Goal: Information Seeking & Learning: Check status

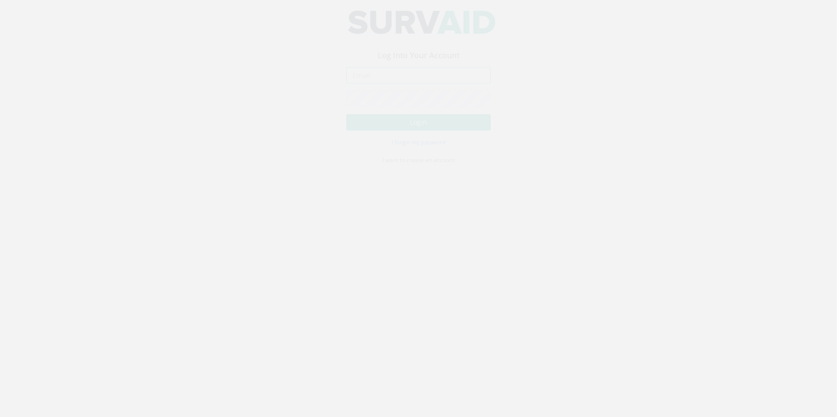
type input "[PERSON_NAME][EMAIL_ADDRESS][PERSON_NAME][DOMAIN_NAME]"
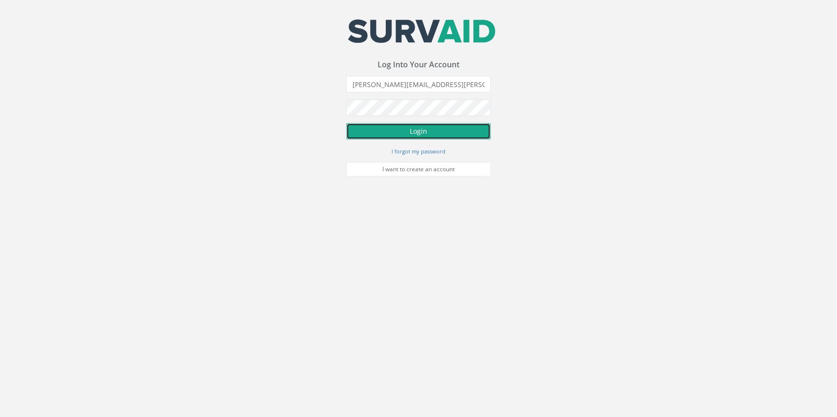
click at [426, 133] on button "Login" at bounding box center [418, 131] width 144 height 16
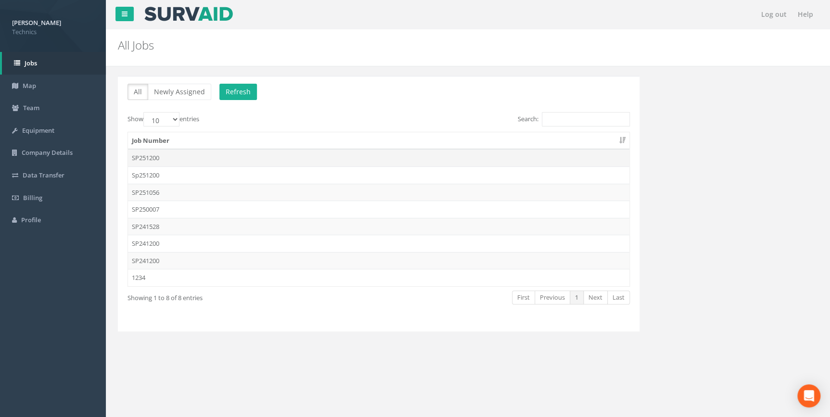
click at [143, 157] on td "SP251200" at bounding box center [379, 157] width 502 height 17
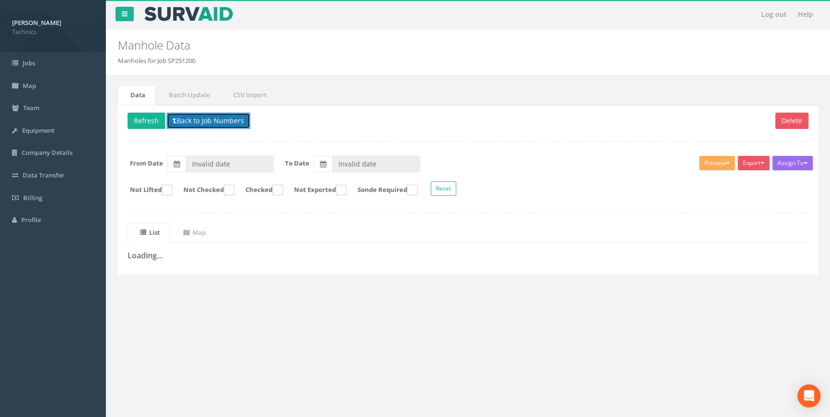
click at [214, 120] on button "Back to Job Numbers" at bounding box center [209, 121] width 84 height 16
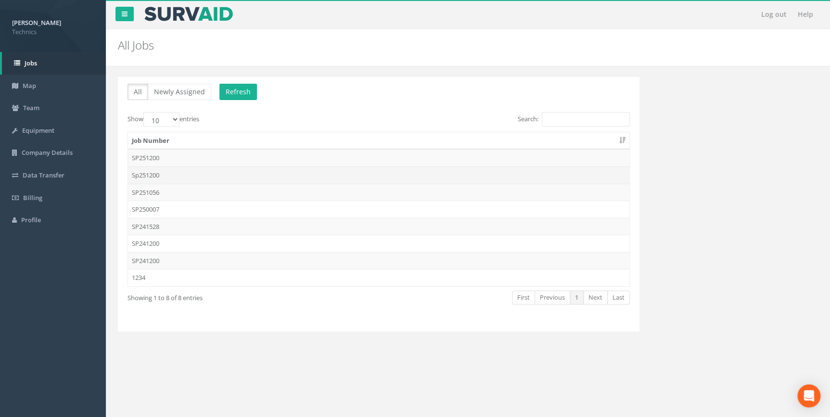
click at [158, 173] on td "Sp251200" at bounding box center [379, 175] width 502 height 17
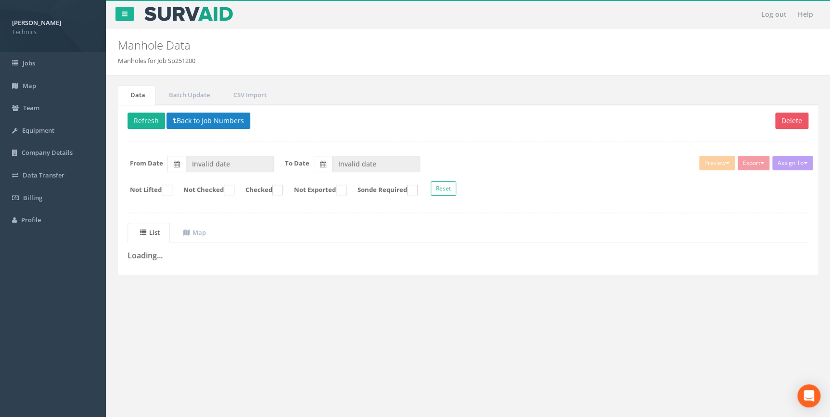
type input "[DATE]"
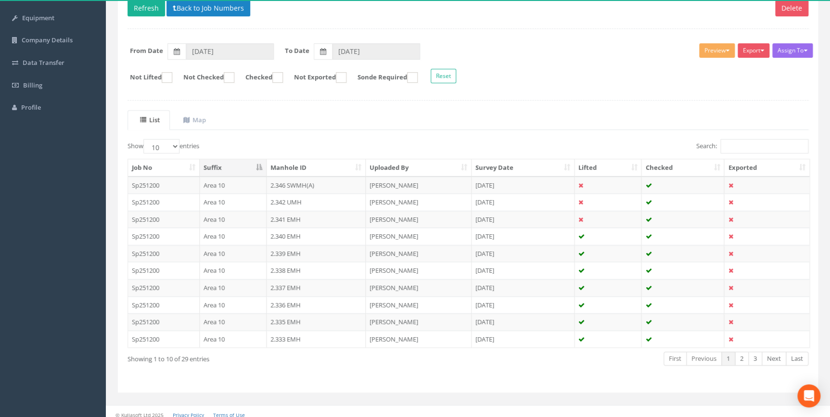
scroll to position [118, 0]
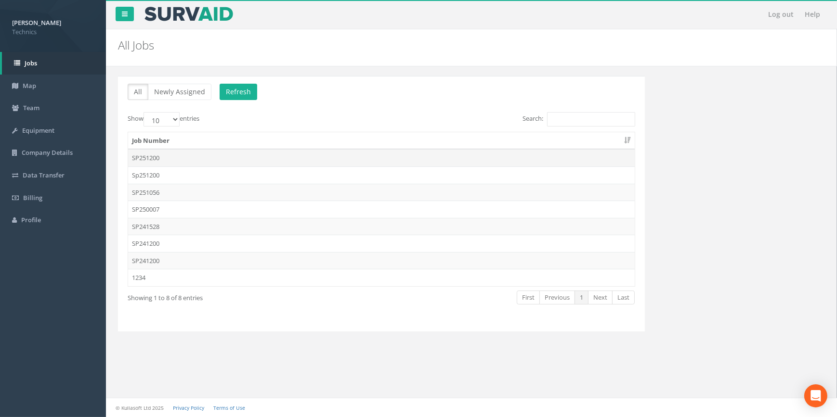
click at [155, 158] on td "SP251200" at bounding box center [381, 157] width 506 height 17
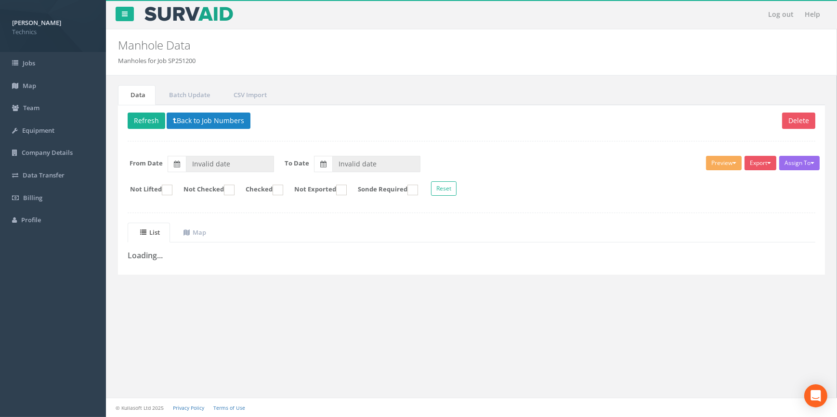
click at [335, 348] on div "Log out Help Manhole Data Manholes for Job SP251200 × There was an error fetchi…" at bounding box center [471, 208] width 731 height 417
click at [213, 123] on button "Back to Job Numbers" at bounding box center [209, 121] width 84 height 16
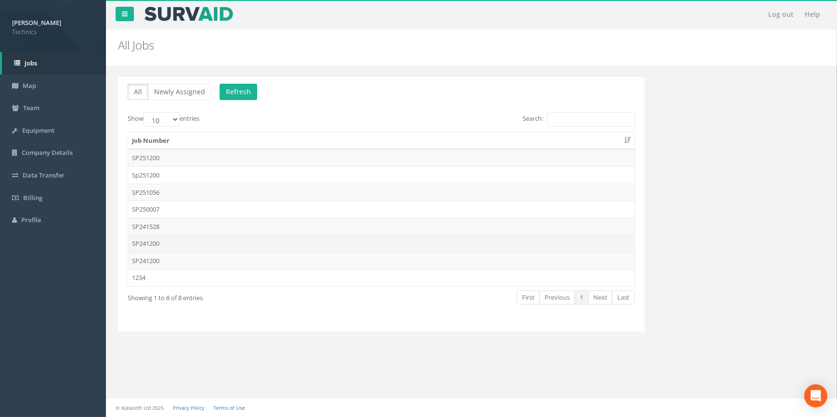
click at [157, 245] on td "SP241200" at bounding box center [381, 243] width 506 height 17
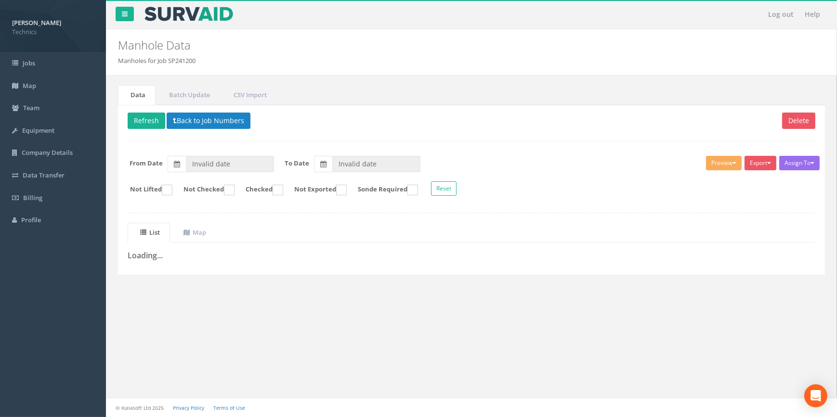
click at [256, 317] on div "Log out Help Manhole Data Manholes for Job SP241200 × There was an error fetchi…" at bounding box center [471, 208] width 731 height 417
click at [208, 123] on button "Back to Job Numbers" at bounding box center [209, 121] width 84 height 16
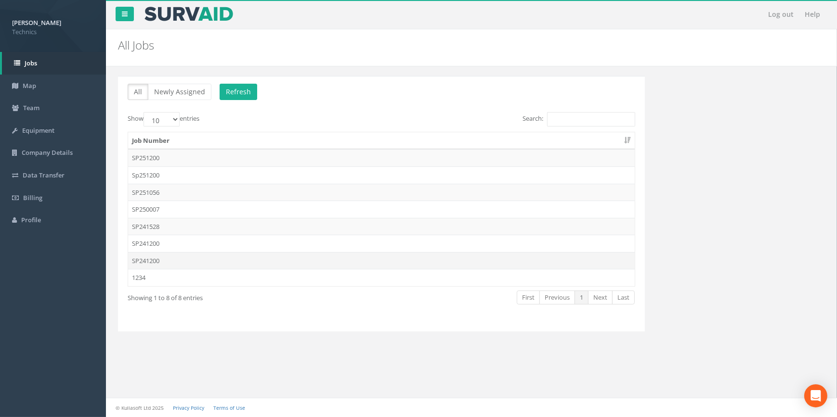
click at [155, 262] on td "SP241200" at bounding box center [381, 260] width 506 height 17
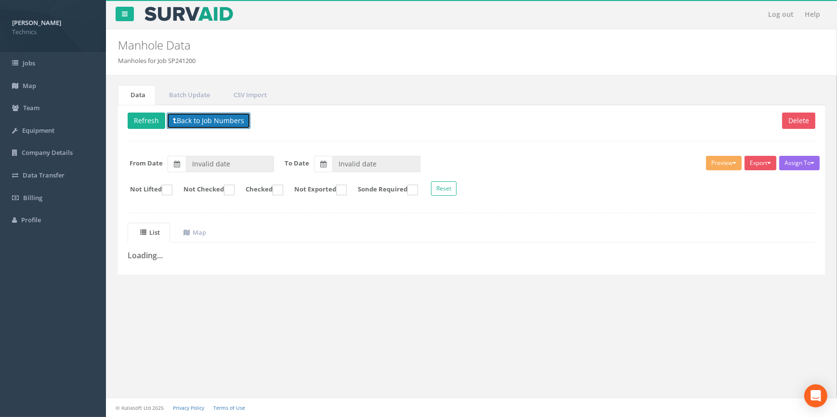
click at [204, 119] on button "Back to Job Numbers" at bounding box center [209, 121] width 84 height 16
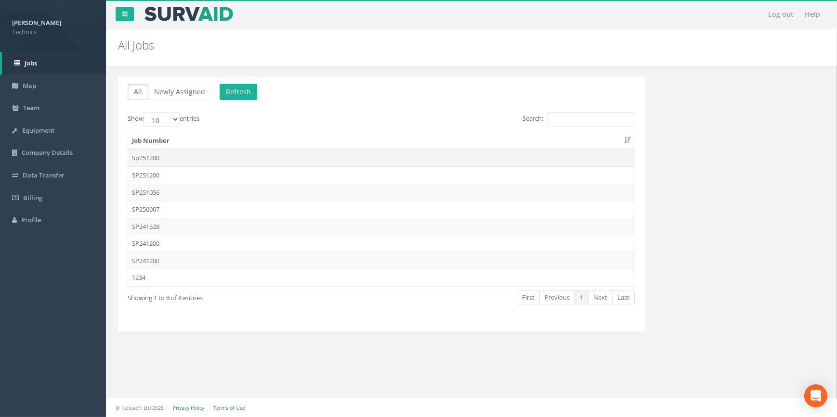
click at [151, 156] on td "Sp251200" at bounding box center [381, 157] width 506 height 17
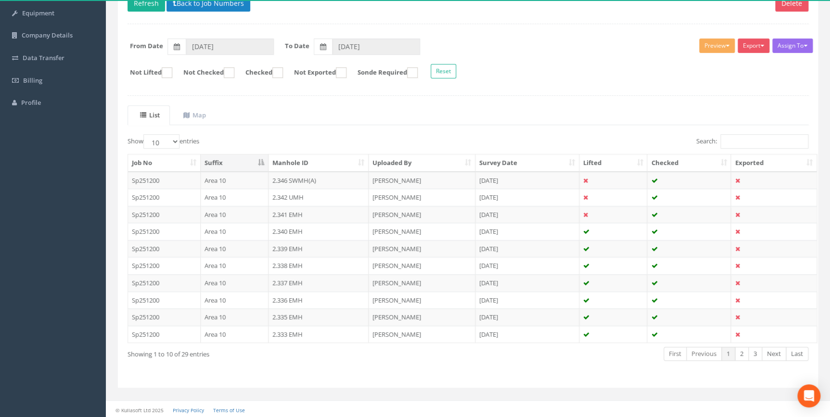
scroll to position [118, 0]
click at [173, 139] on select "10 25 50 100" at bounding box center [161, 141] width 36 height 14
select select "100"
click at [145, 134] on select "10 25 50 100" at bounding box center [161, 141] width 36 height 14
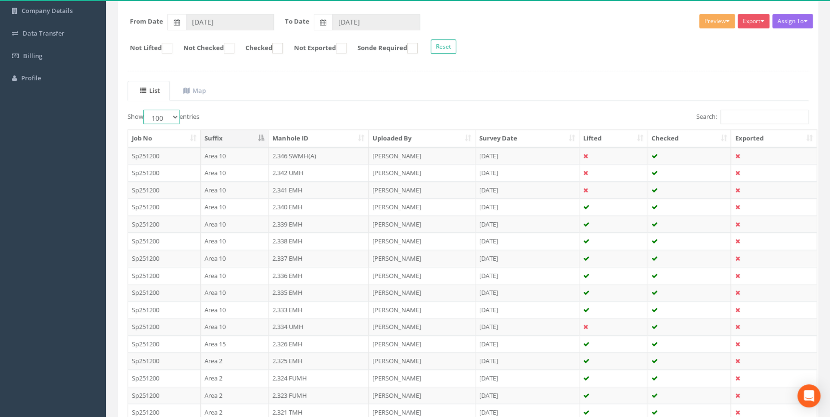
scroll to position [5, 0]
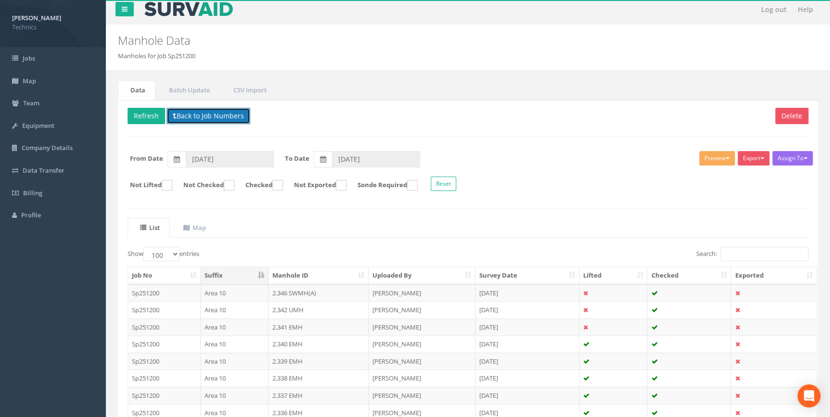
click at [208, 113] on button "Back to Job Numbers" at bounding box center [209, 116] width 84 height 16
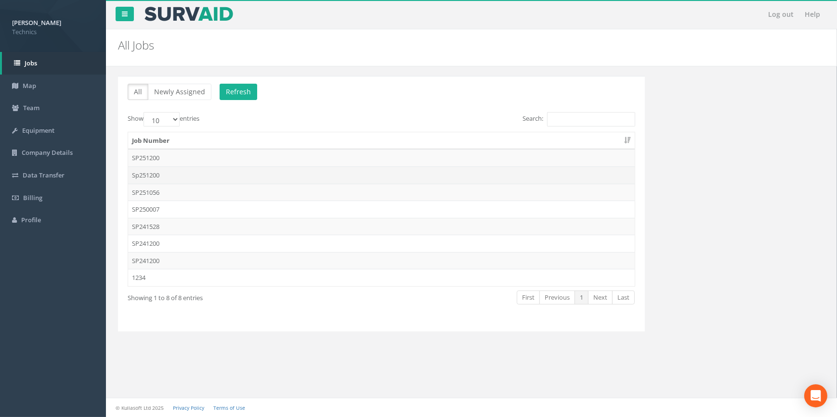
click at [146, 174] on td "Sp251200" at bounding box center [381, 175] width 506 height 17
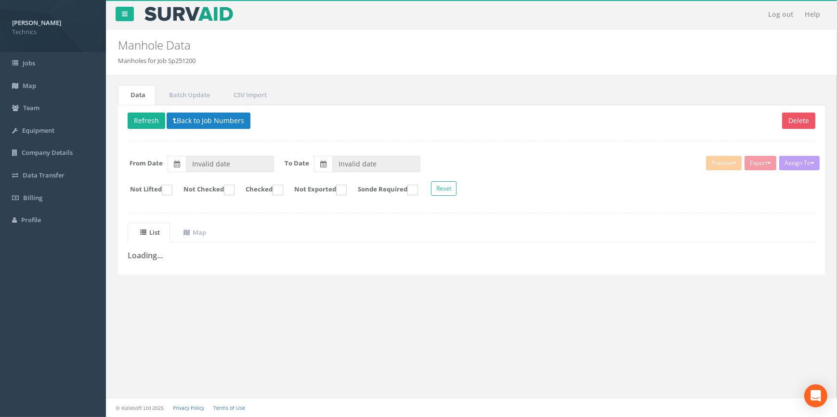
type input "[DATE]"
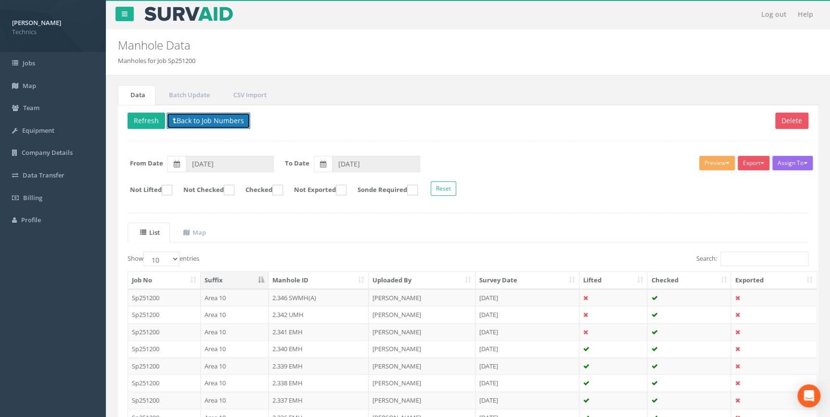
click at [196, 116] on button "Back to Job Numbers" at bounding box center [209, 121] width 84 height 16
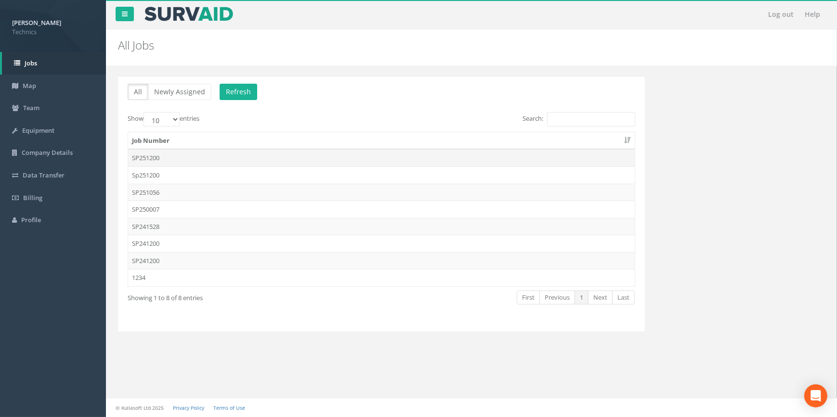
click at [156, 158] on td "SP251200" at bounding box center [381, 157] width 506 height 17
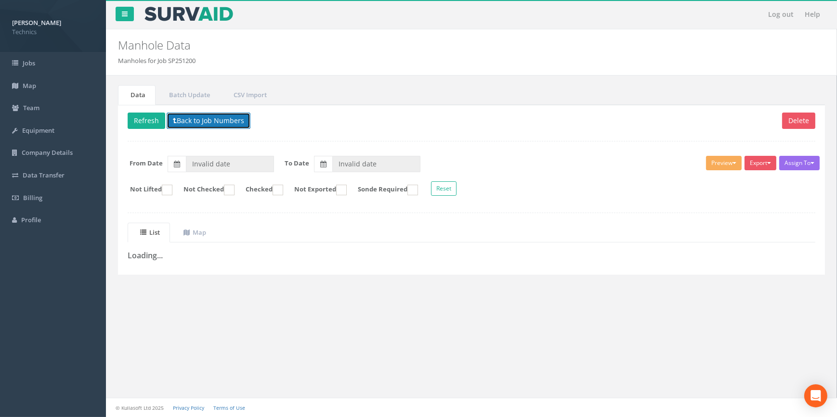
click at [207, 122] on button "Back to Job Numbers" at bounding box center [209, 121] width 84 height 16
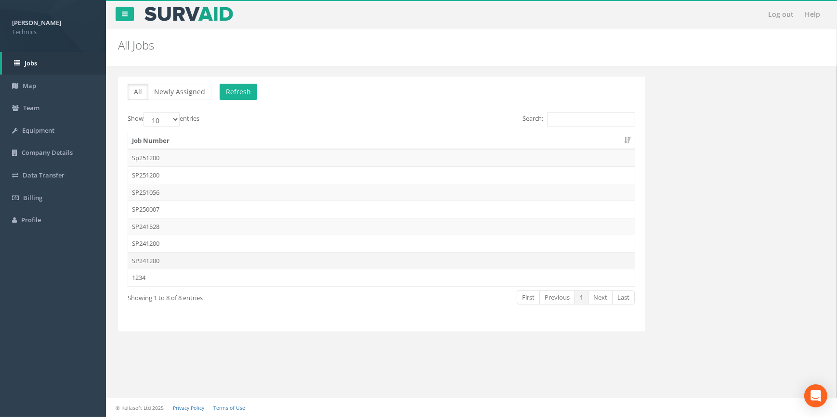
click at [160, 261] on td "SP241200" at bounding box center [381, 260] width 506 height 17
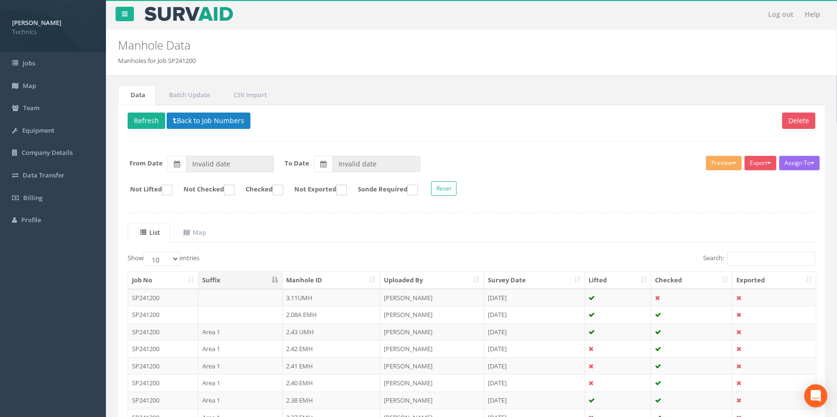
type input "19/02/2025"
type input "14/05/2025"
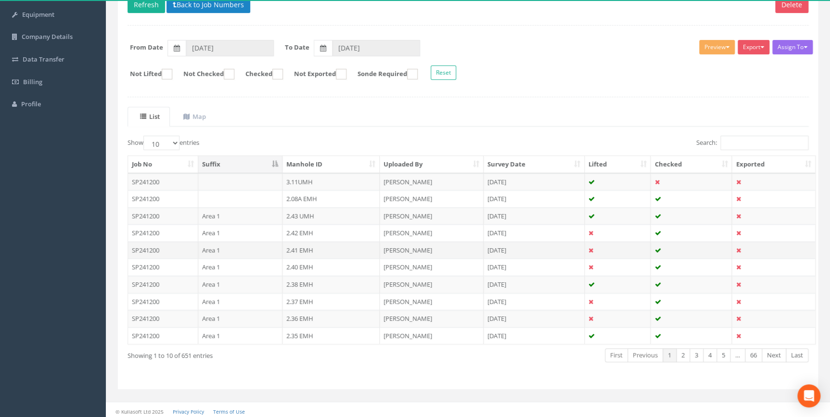
scroll to position [118, 0]
click at [221, 5] on button "Back to Job Numbers" at bounding box center [209, 3] width 84 height 16
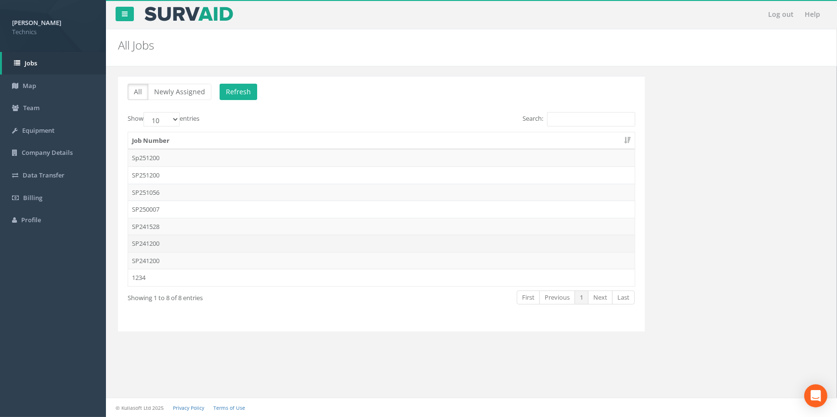
click at [154, 245] on td "SP241200" at bounding box center [381, 243] width 506 height 17
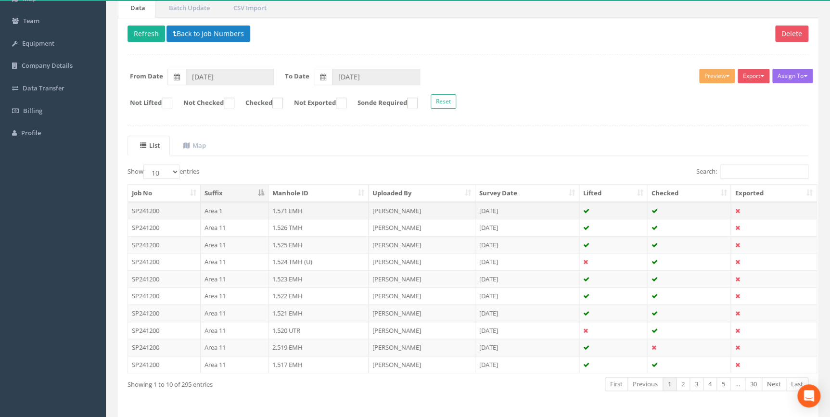
scroll to position [118, 0]
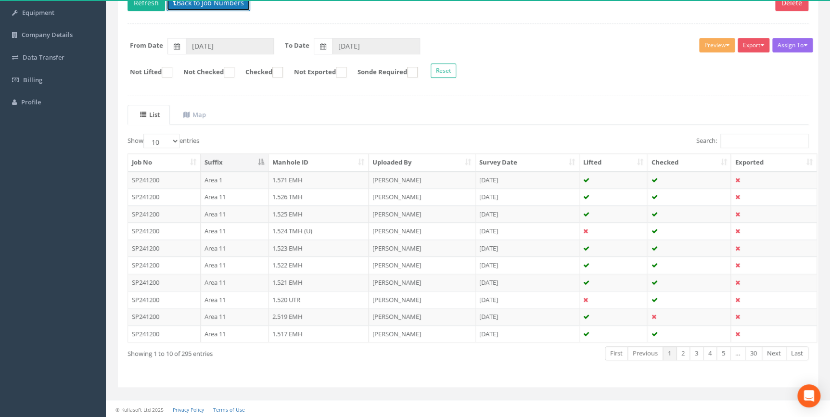
click at [209, 6] on button "Back to Job Numbers" at bounding box center [209, 3] width 84 height 16
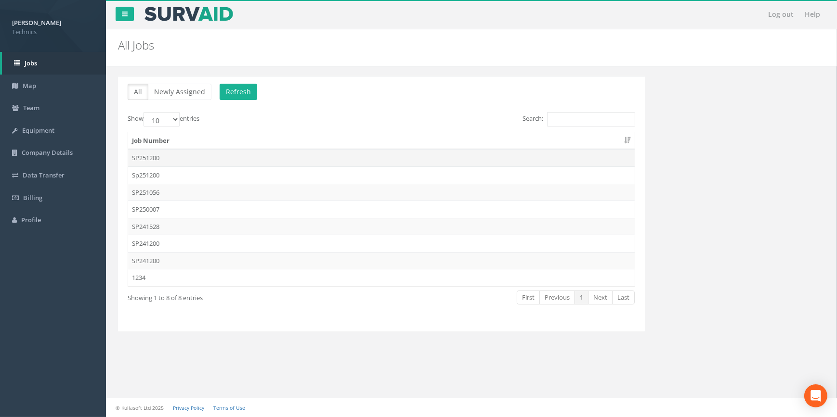
click at [157, 159] on td "SP251200" at bounding box center [381, 157] width 506 height 17
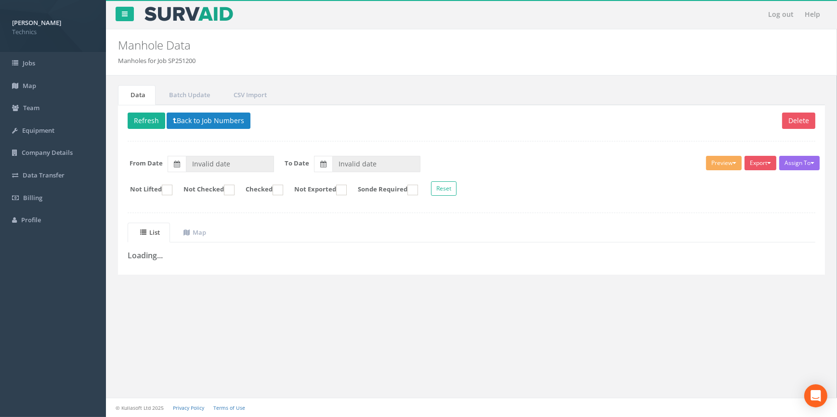
click at [209, 311] on div "Log out Help Manhole Data Manholes for Job SP251200 × There was an error fetchi…" at bounding box center [471, 208] width 731 height 417
click at [251, 336] on div "Log out Help Manhole Data Manholes for Job SP251200 × There was an error fetchi…" at bounding box center [471, 208] width 731 height 417
click at [256, 350] on div "Log out Help Manhole Data Manholes for Job SP251200 × There was an error fetchi…" at bounding box center [471, 208] width 731 height 417
click at [234, 354] on div "Log out Help Manhole Data Manholes for Job SP251200 × There was an error fetchi…" at bounding box center [471, 208] width 731 height 417
click at [380, 352] on div "Log out Help Manhole Data Manholes for Job SP251200 × There was an error fetchi…" at bounding box center [471, 208] width 731 height 417
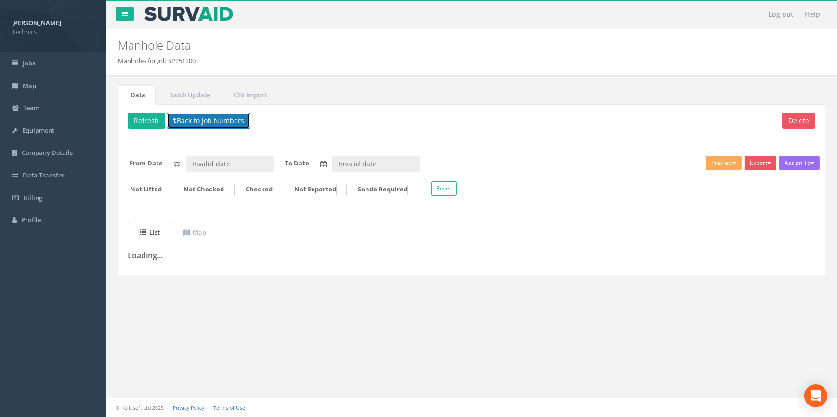
click at [222, 120] on button "Back to Job Numbers" at bounding box center [209, 121] width 84 height 16
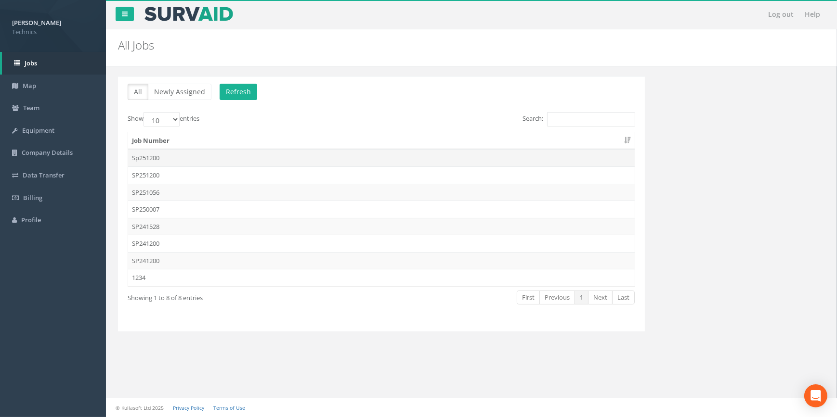
click at [154, 157] on td "Sp251200" at bounding box center [381, 157] width 506 height 17
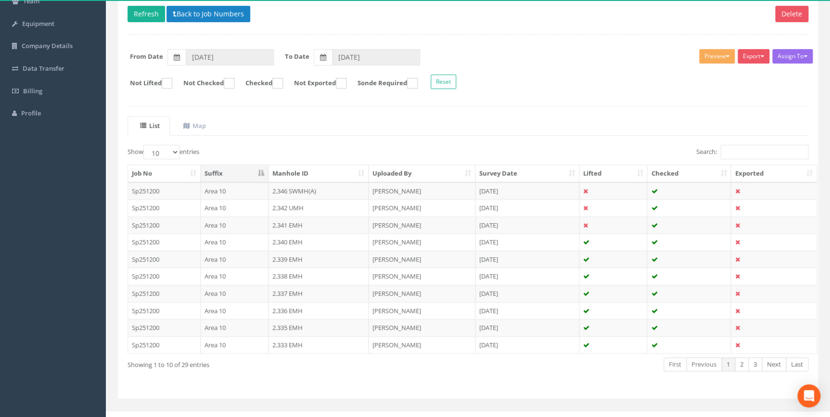
scroll to position [118, 0]
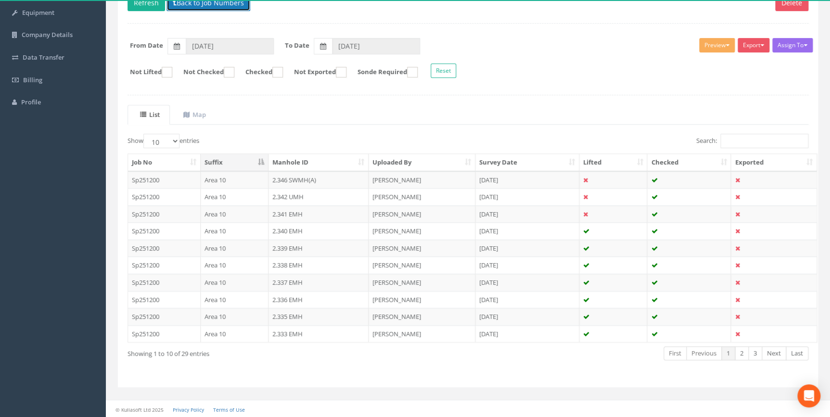
click at [219, 6] on button "Back to Job Numbers" at bounding box center [209, 3] width 84 height 16
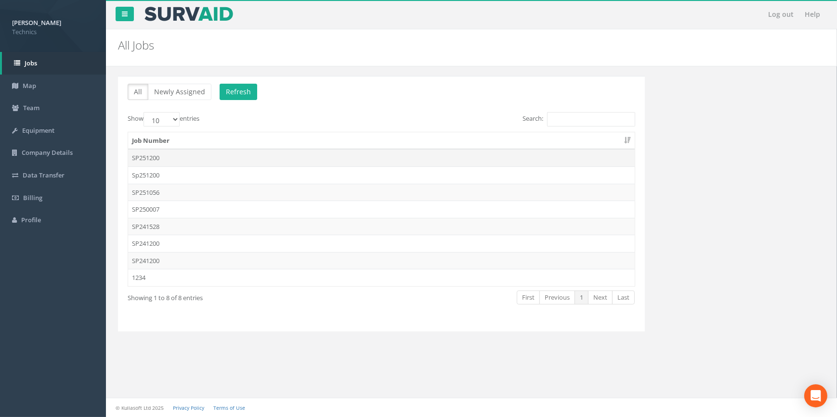
click at [146, 160] on td "SP251200" at bounding box center [381, 157] width 506 height 17
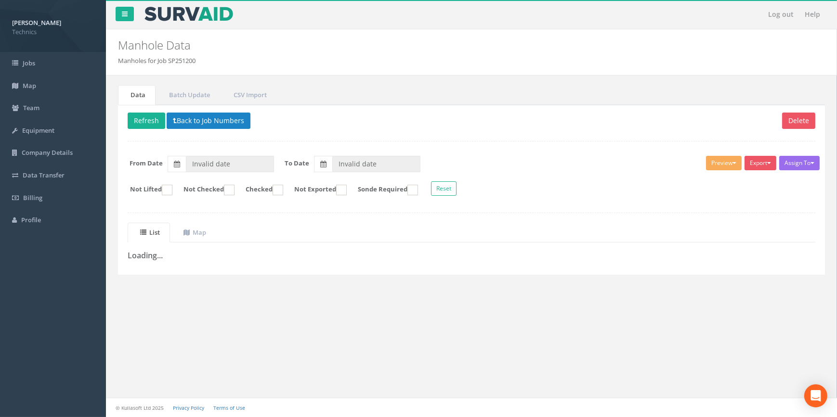
click at [457, 367] on div "Log out Help Manhole Data Manholes for Job SP251200 × There was an error fetchi…" at bounding box center [471, 208] width 731 height 417
click at [201, 120] on button "Back to Job Numbers" at bounding box center [209, 121] width 84 height 16
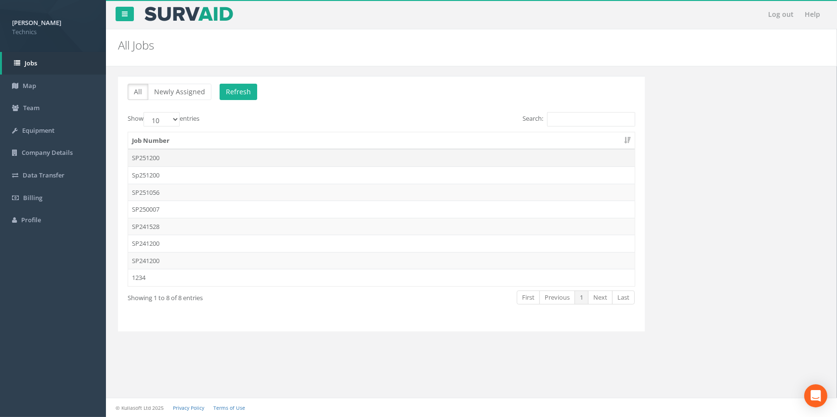
click at [154, 159] on td "SP251200" at bounding box center [381, 157] width 506 height 17
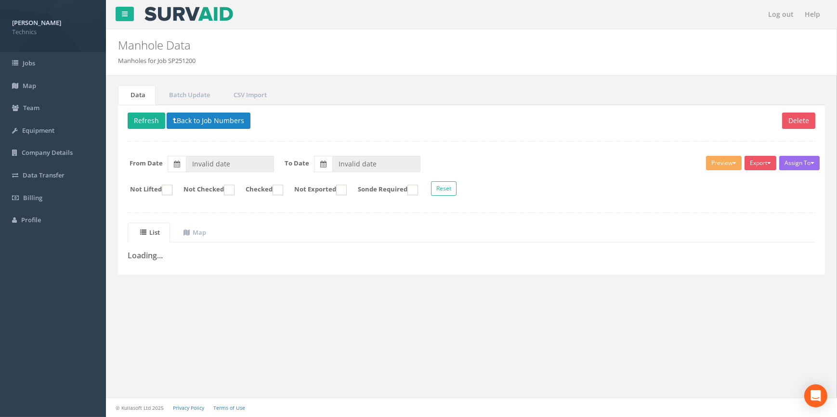
click at [235, 327] on div "Log out Help Manhole Data Manholes for Job SP251200 × There was an error fetchi…" at bounding box center [471, 208] width 731 height 417
click at [155, 122] on button "Refresh" at bounding box center [147, 121] width 38 height 16
click at [252, 305] on div "Data Batch Update CSV Import Delete Loading Back to Job Numbers Assign To No Co…" at bounding box center [471, 191] width 716 height 231
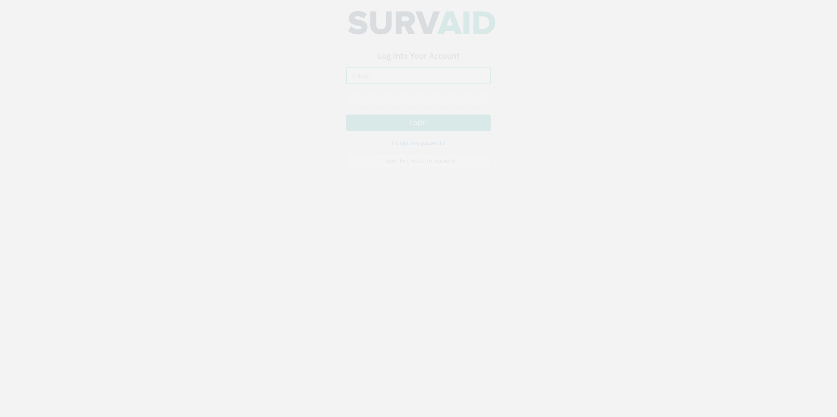
type input "[PERSON_NAME][EMAIL_ADDRESS][PERSON_NAME][DOMAIN_NAME]"
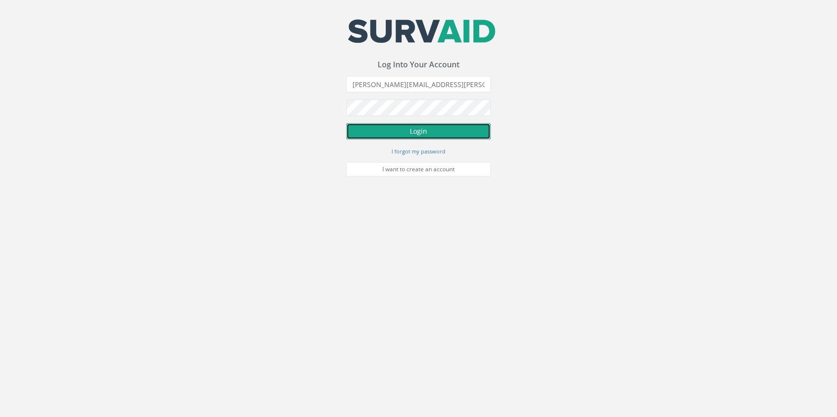
click at [413, 131] on button "Login" at bounding box center [418, 131] width 144 height 16
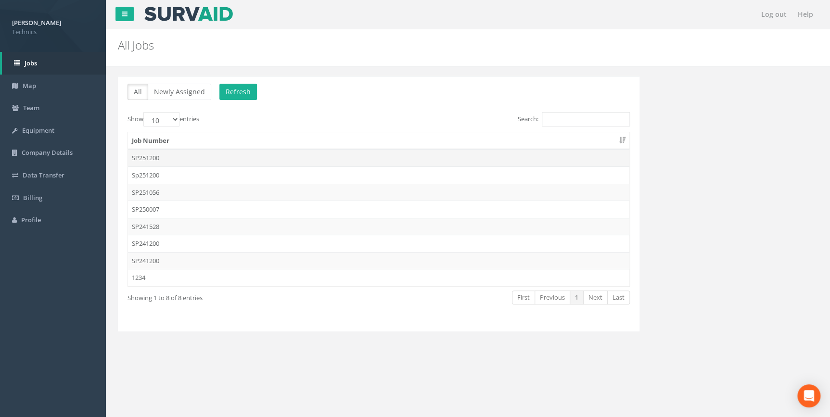
click at [156, 156] on td "SP251200" at bounding box center [379, 157] width 502 height 17
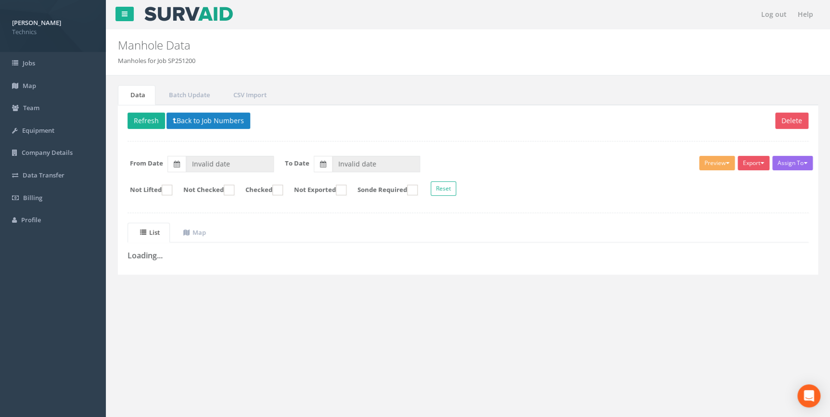
click at [211, 337] on div "Log out Help Manhole Data Manholes for Job SP251200 × There was an error fetchi…" at bounding box center [468, 289] width 724 height 578
click at [294, 328] on div "Log out Help Manhole Data Manholes for Job SP251200 × There was an error fetchi…" at bounding box center [468, 289] width 724 height 578
click at [203, 121] on button "Back to Job Numbers" at bounding box center [209, 121] width 84 height 16
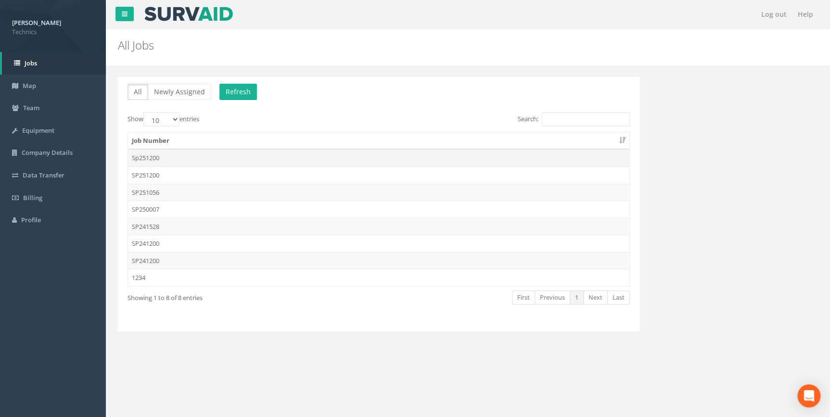
click at [152, 157] on td "Sp251200" at bounding box center [379, 157] width 502 height 17
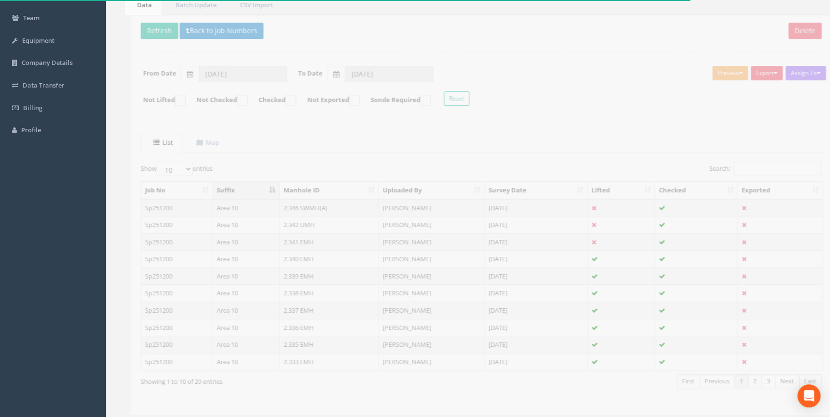
scroll to position [74, 0]
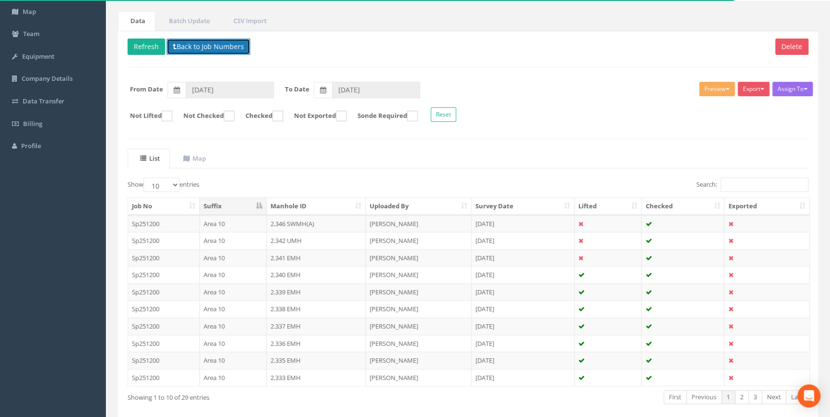
click at [202, 46] on button "Back to Job Numbers" at bounding box center [209, 47] width 84 height 16
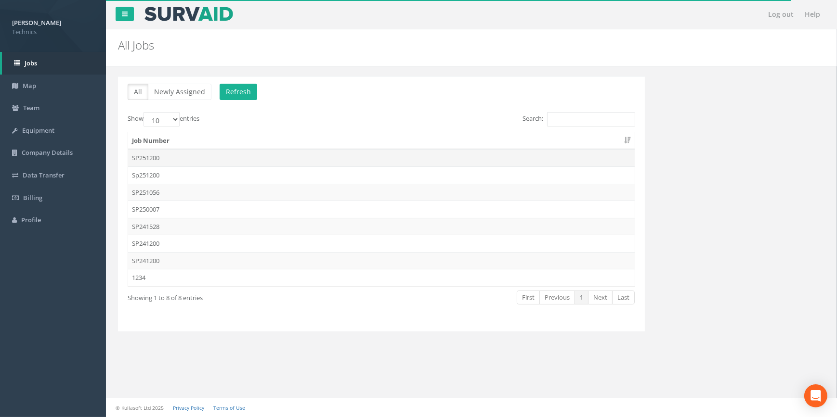
click at [153, 157] on td "SP251200" at bounding box center [381, 157] width 506 height 17
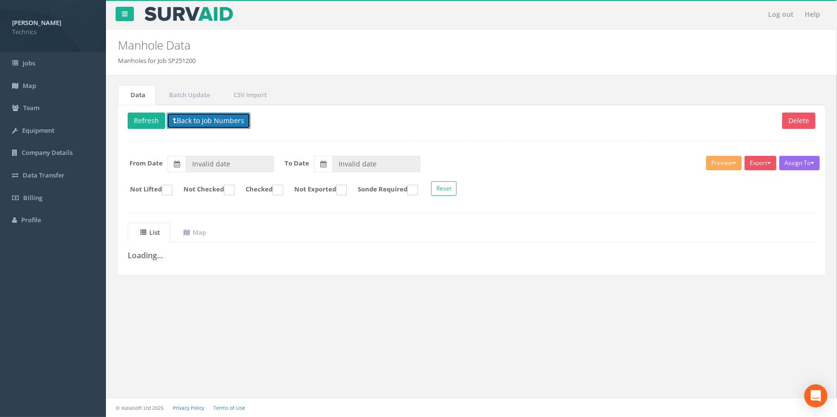
click at [219, 123] on button "Back to Job Numbers" at bounding box center [209, 121] width 84 height 16
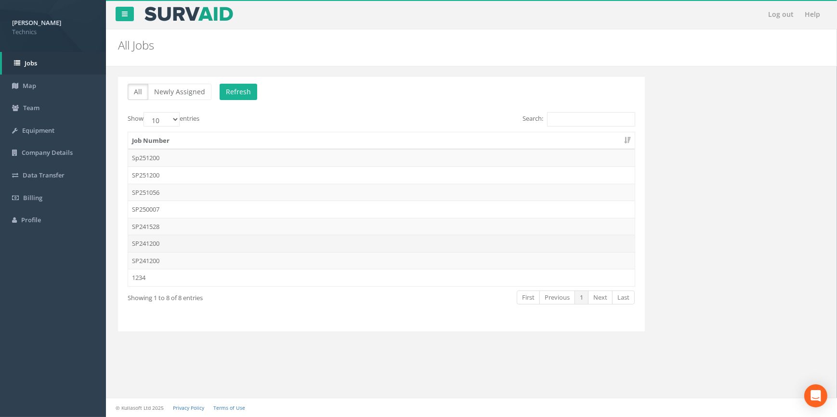
click at [153, 245] on td "SP241200" at bounding box center [381, 243] width 506 height 17
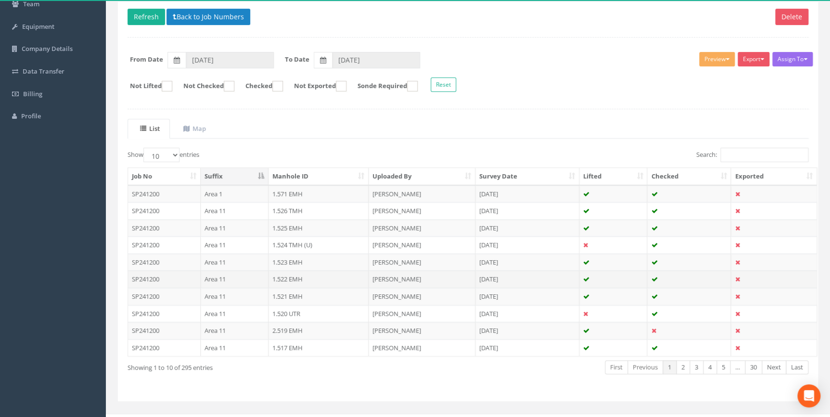
scroll to position [118, 0]
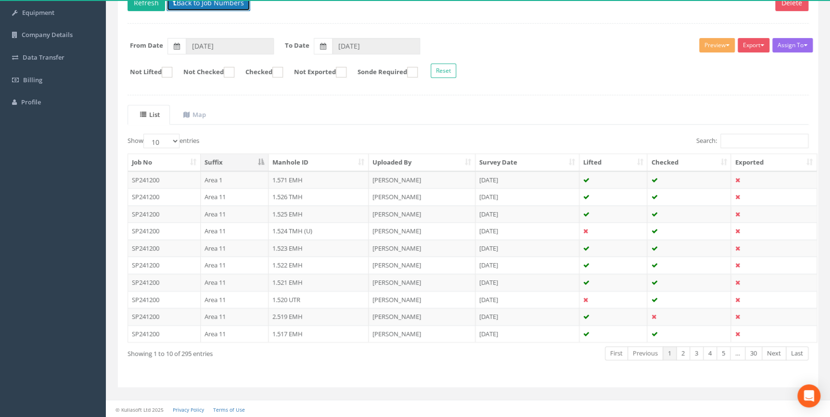
click at [216, 5] on button "Back to Job Numbers" at bounding box center [209, 3] width 84 height 16
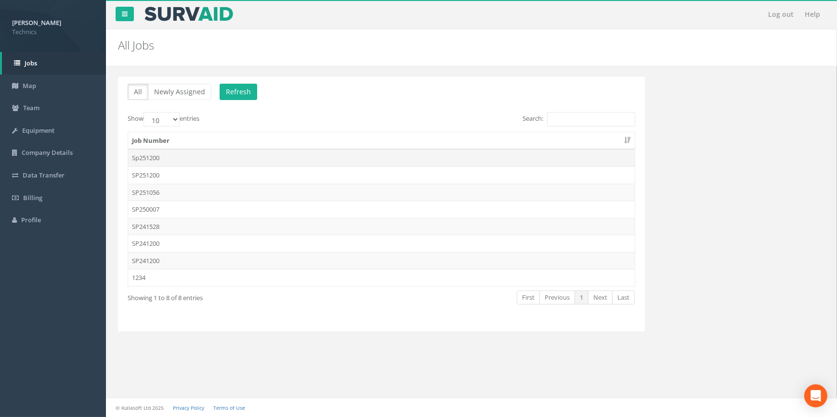
click at [154, 159] on td "Sp251200" at bounding box center [381, 157] width 506 height 17
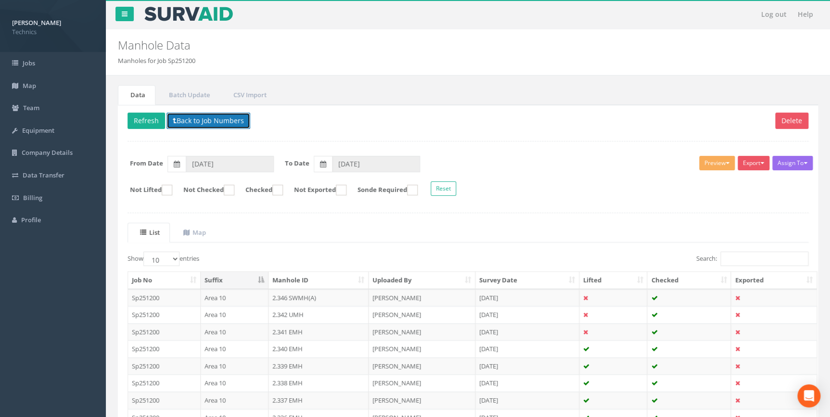
click at [204, 123] on button "Back to Job Numbers" at bounding box center [209, 121] width 84 height 16
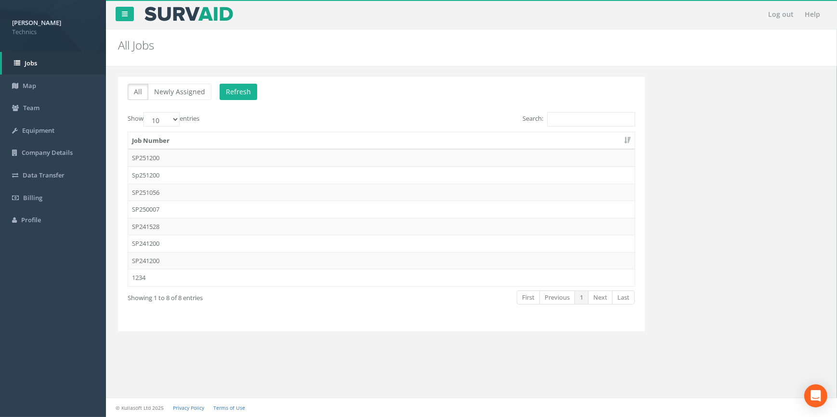
click at [146, 158] on td "SP251200" at bounding box center [381, 157] width 506 height 17
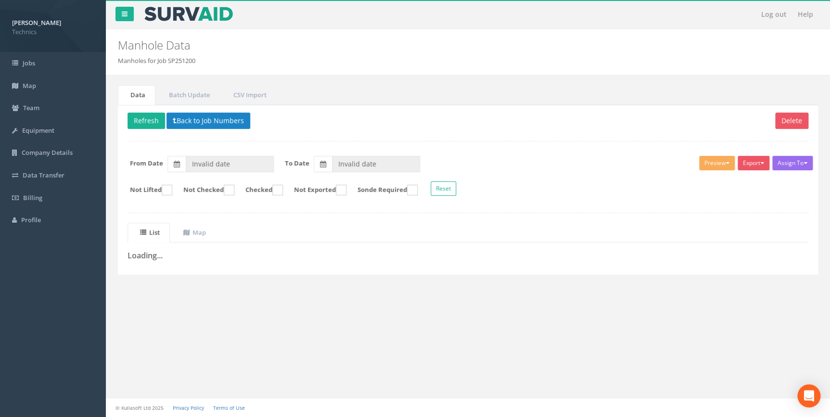
type input "[DATE]"
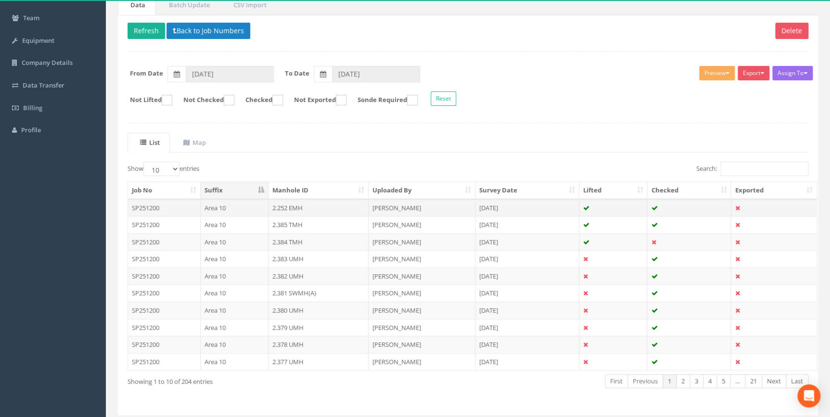
scroll to position [118, 0]
